Goal: Check status

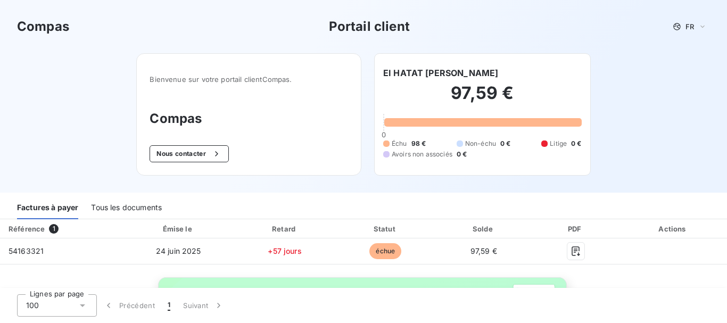
scroll to position [53, 0]
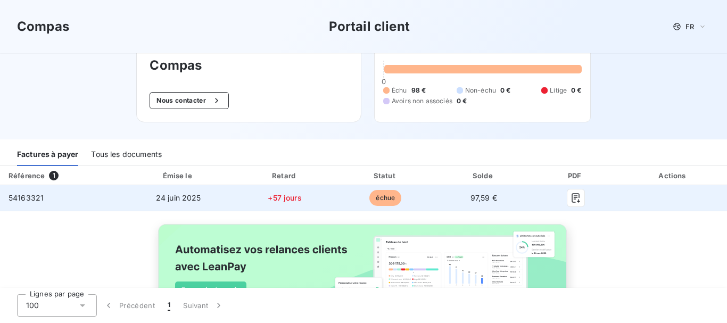
click at [197, 195] on span "24 juin 2025" at bounding box center [178, 197] width 45 height 9
click at [171, 198] on span "24 juin 2025" at bounding box center [178, 197] width 45 height 9
click at [36, 195] on span "54163321" at bounding box center [26, 197] width 35 height 9
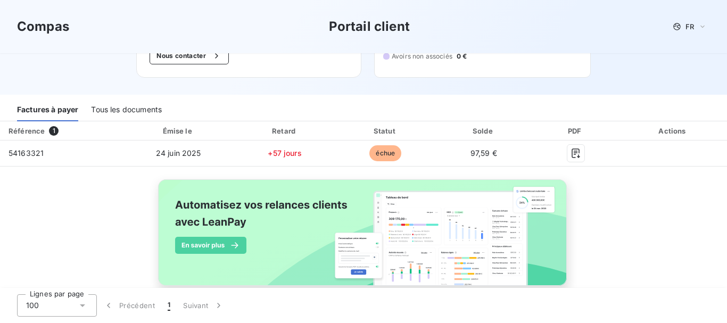
scroll to position [106, 0]
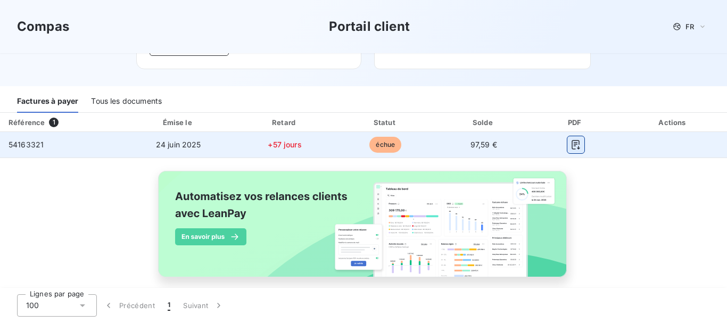
click at [571, 145] on icon "button" at bounding box center [575, 144] width 11 height 11
